Goal: Task Accomplishment & Management: Use online tool/utility

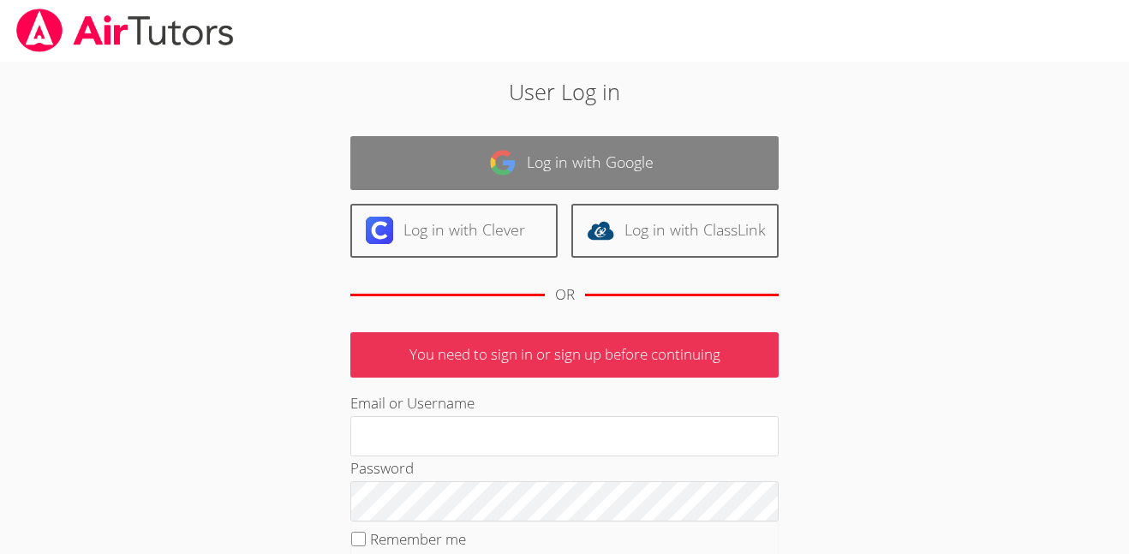
click at [688, 150] on link "Log in with Google" at bounding box center [564, 163] width 428 height 54
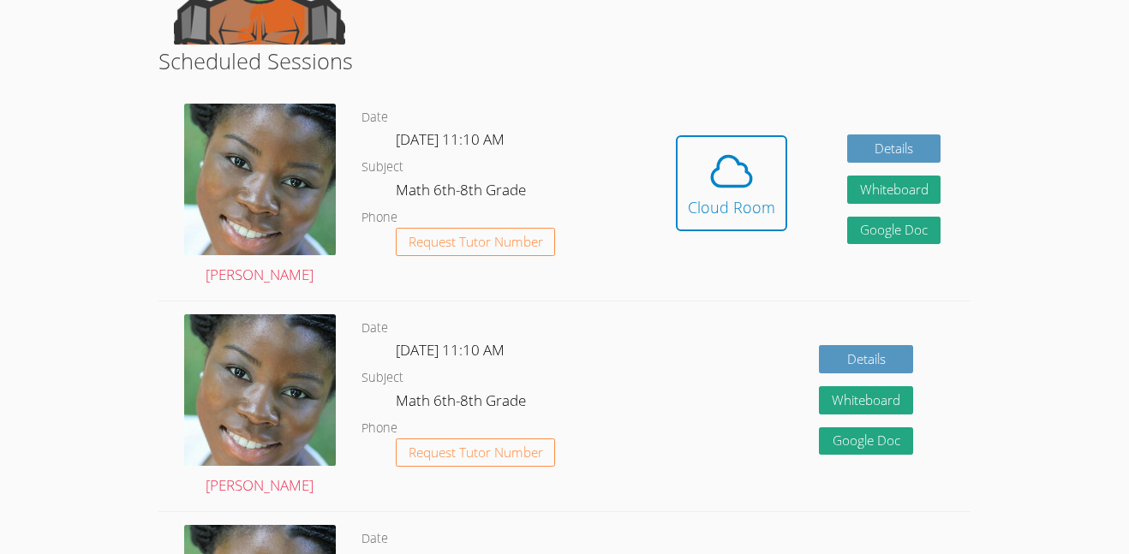
scroll to position [428, 0]
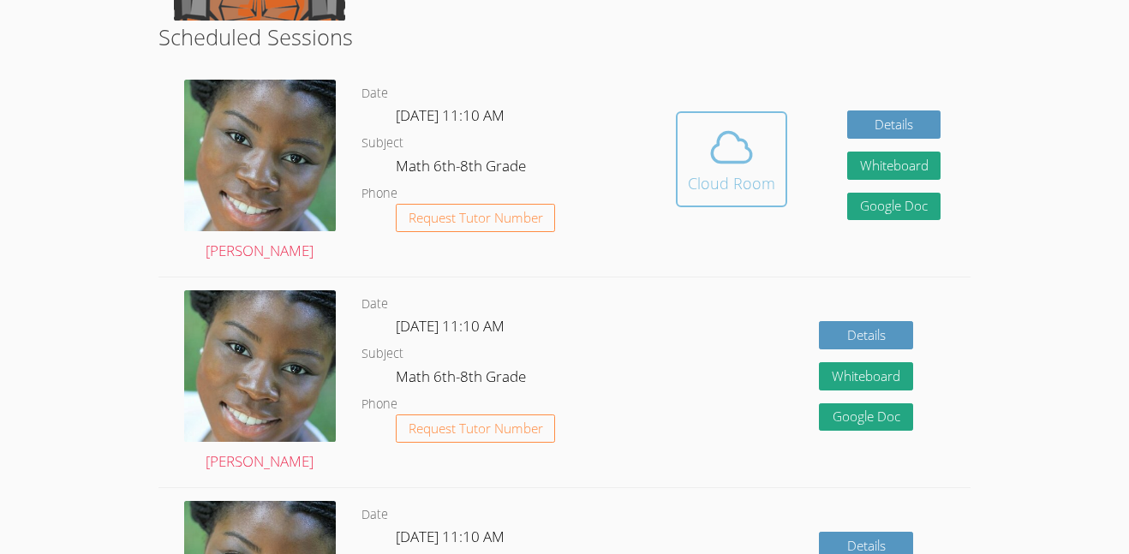
click at [696, 172] on div "Cloud Room" at bounding box center [731, 183] width 87 height 24
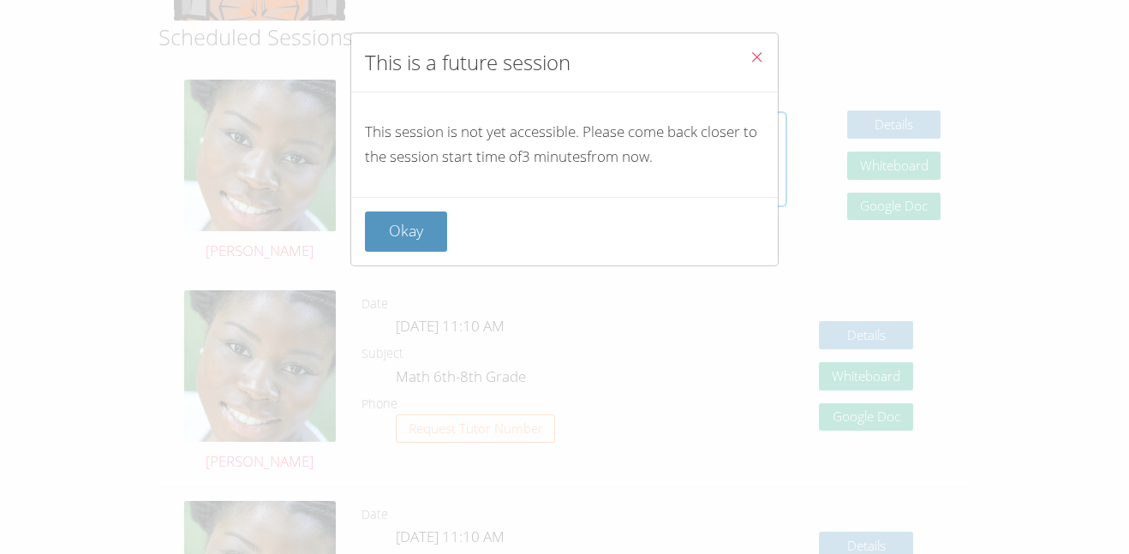
click at [390, 252] on div "Okay" at bounding box center [564, 231] width 426 height 69
click at [392, 242] on button "Okay" at bounding box center [406, 232] width 82 height 40
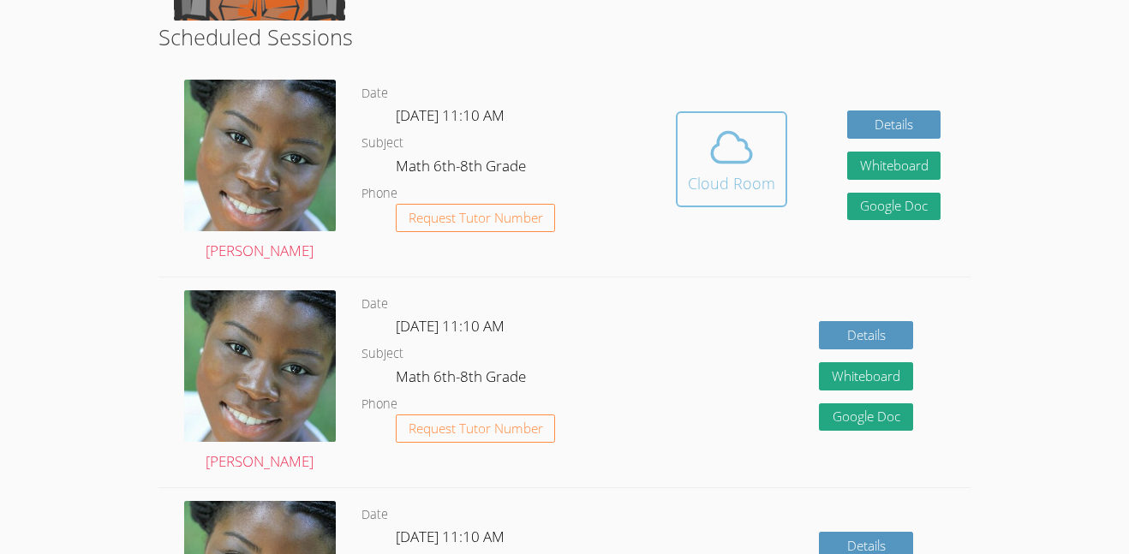
click at [767, 190] on div "Cloud Room" at bounding box center [731, 183] width 87 height 24
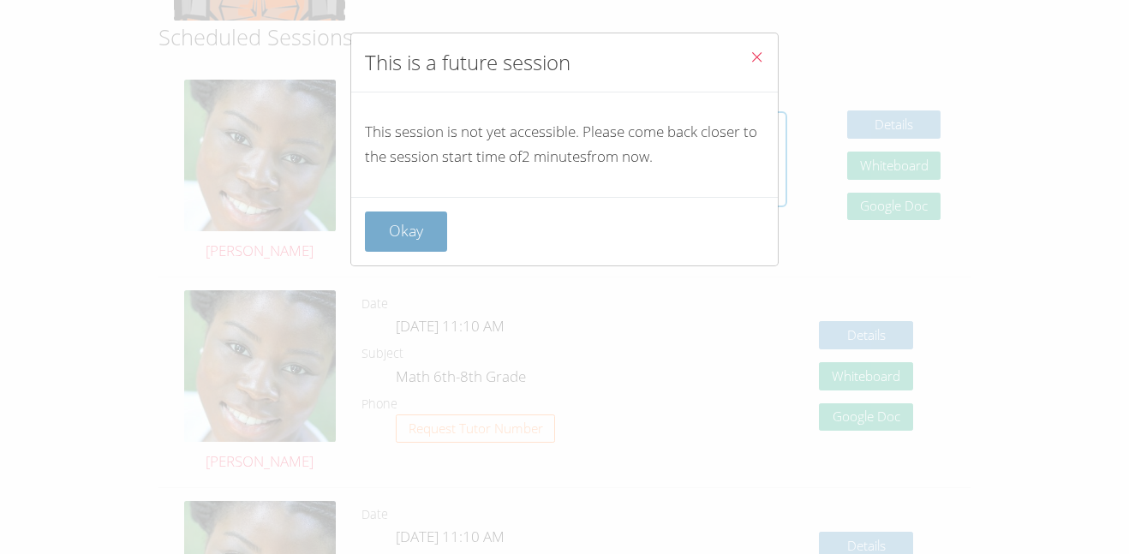
click at [397, 239] on button "Okay" at bounding box center [406, 232] width 82 height 40
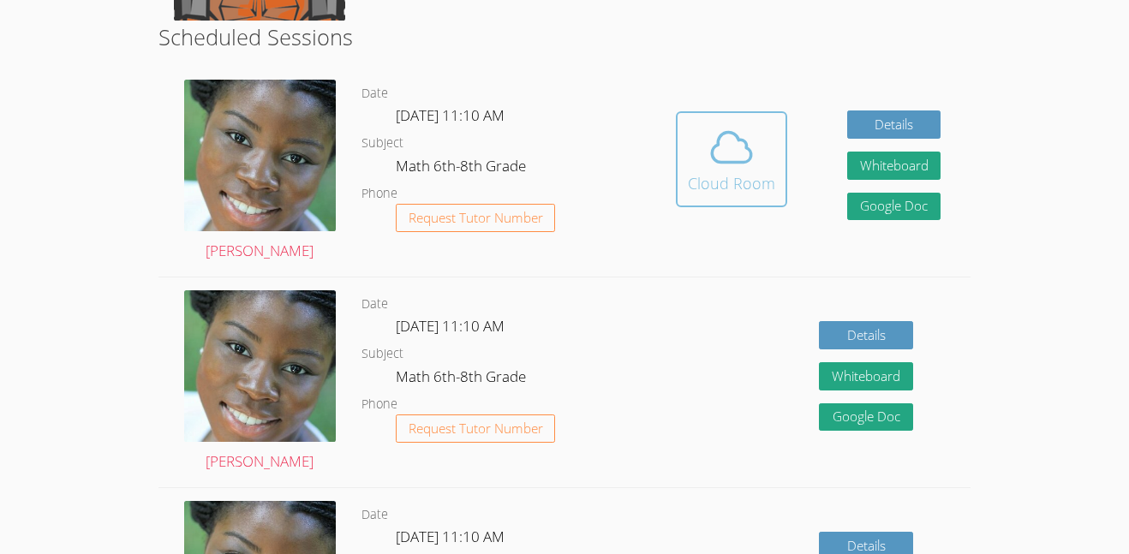
click at [709, 158] on icon at bounding box center [731, 147] width 48 height 48
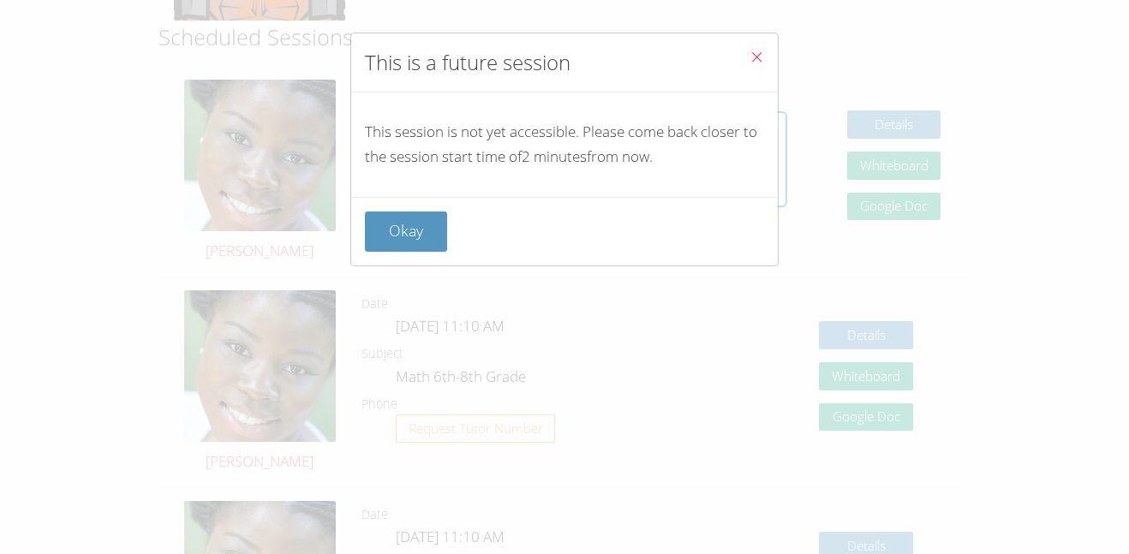
click at [761, 51] on icon "Close" at bounding box center [756, 57] width 15 height 15
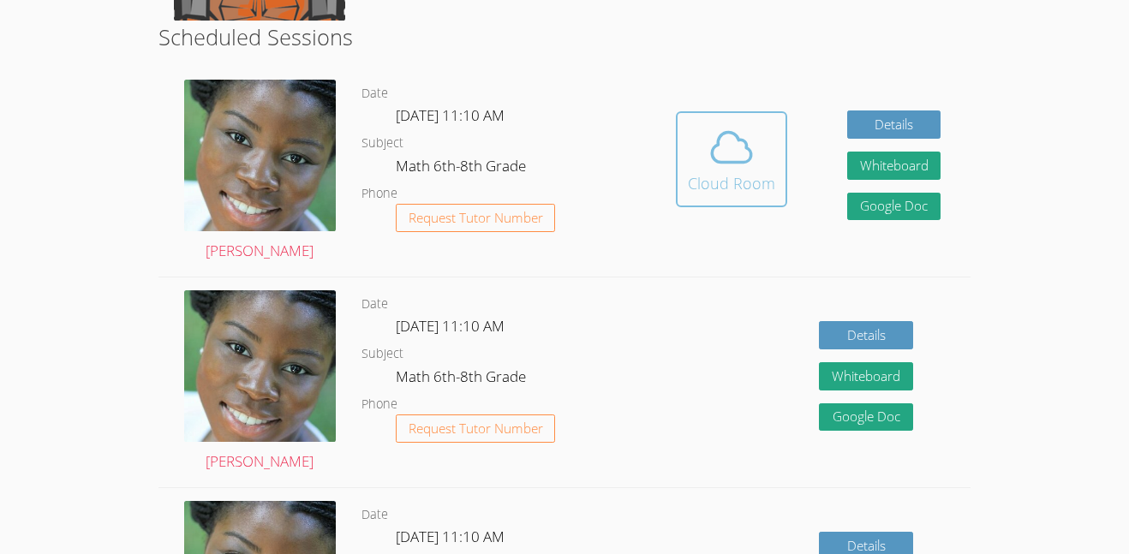
click at [760, 118] on button "Cloud Room" at bounding box center [731, 159] width 111 height 96
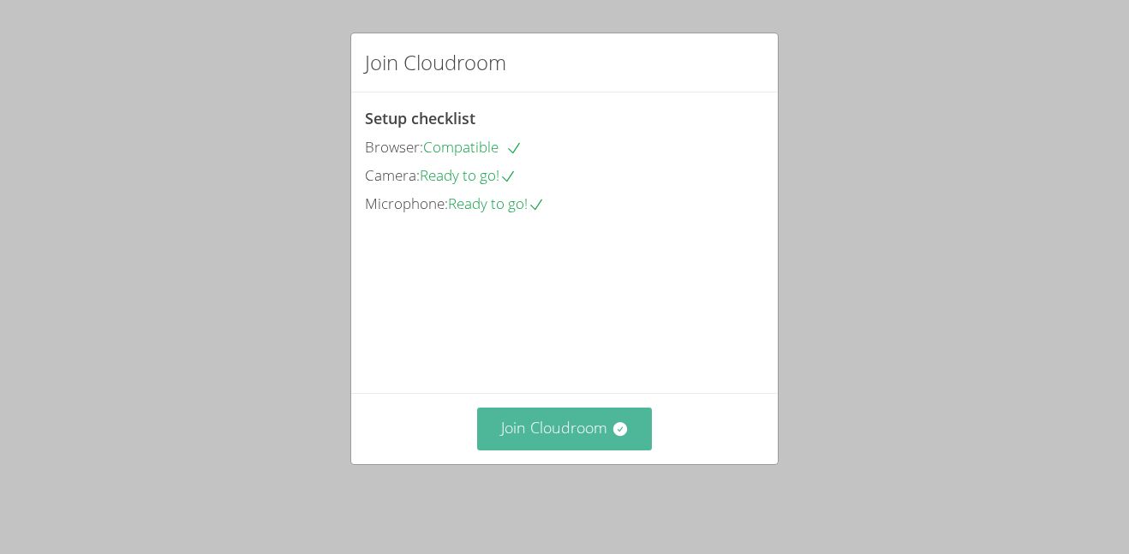
click at [499, 449] on button "Join Cloudroom" at bounding box center [565, 429] width 176 height 42
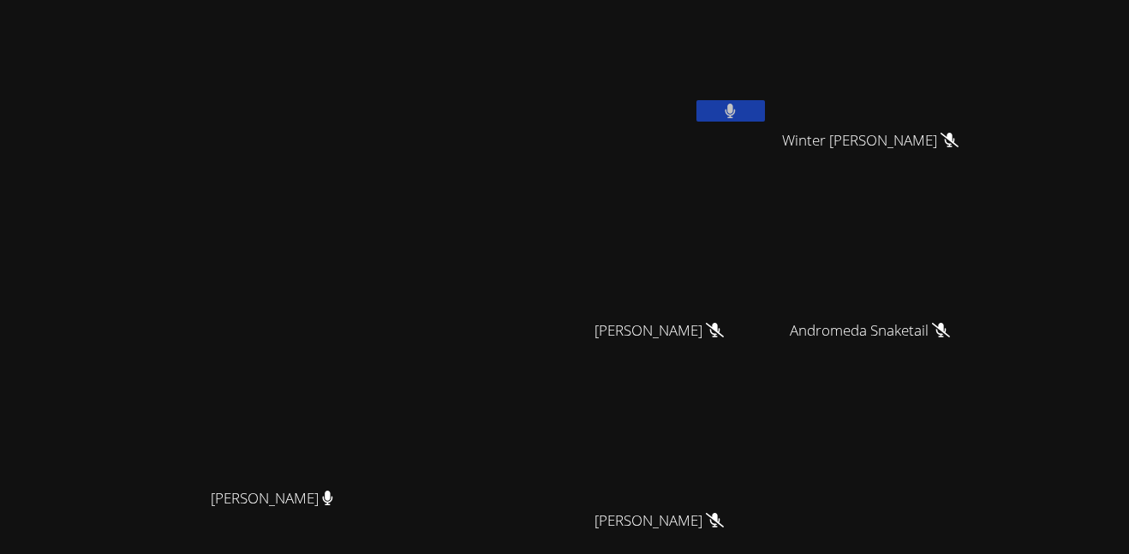
click at [765, 118] on button at bounding box center [730, 110] width 69 height 21
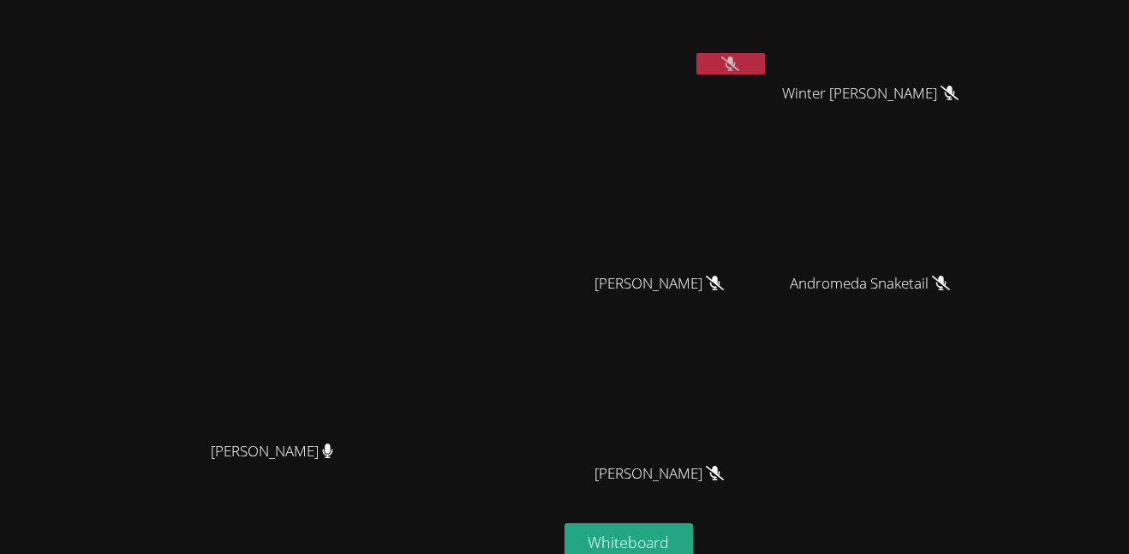
scroll to position [168, 0]
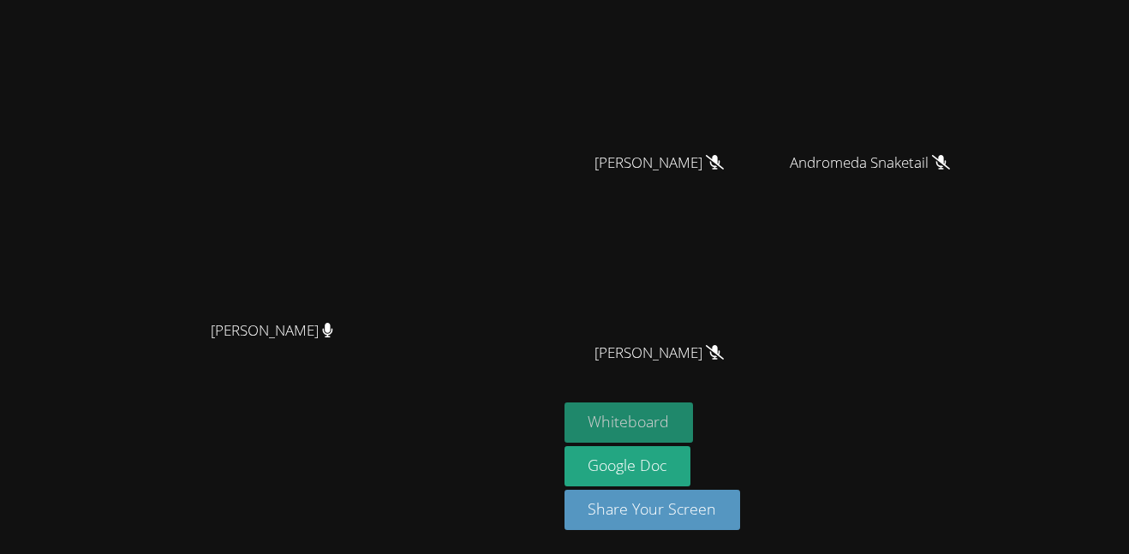
click at [694, 440] on button "Whiteboard" at bounding box center [628, 423] width 129 height 40
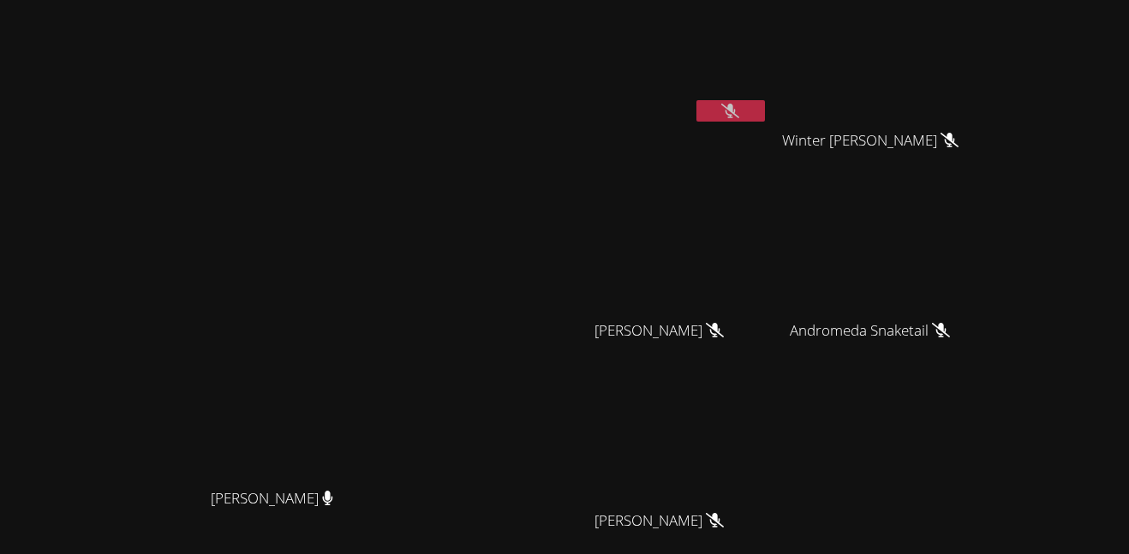
click at [765, 111] on button at bounding box center [730, 110] width 69 height 21
click at [765, 110] on button at bounding box center [730, 110] width 69 height 21
click at [739, 113] on icon at bounding box center [730, 111] width 18 height 15
click at [765, 107] on button at bounding box center [730, 110] width 69 height 21
click at [765, 110] on button at bounding box center [730, 110] width 69 height 21
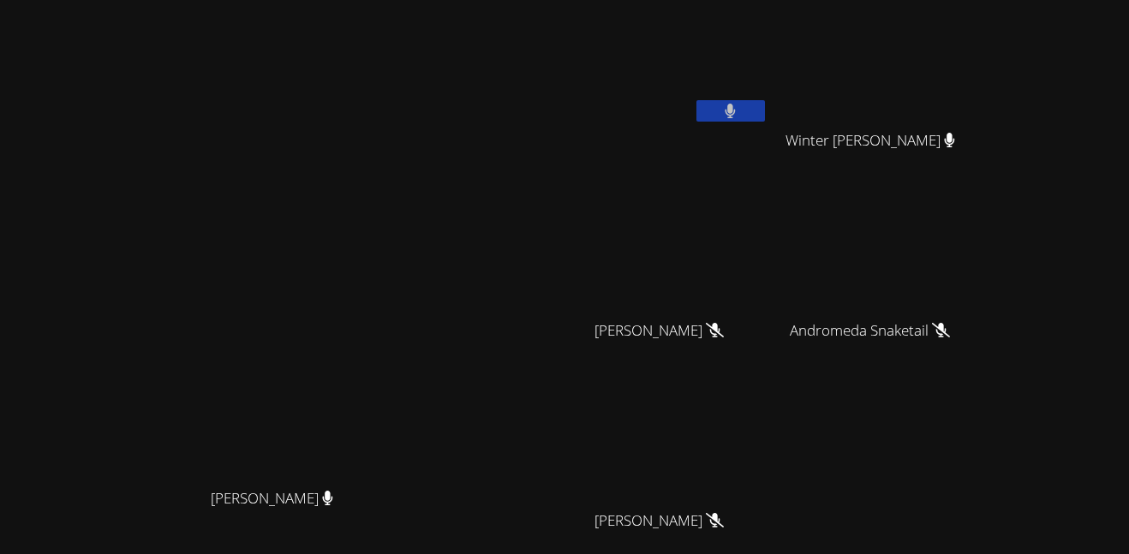
click at [765, 124] on div at bounding box center [730, 113] width 69 height 26
click at [765, 116] on button at bounding box center [730, 110] width 69 height 21
